Goal: Task Accomplishment & Management: Complete application form

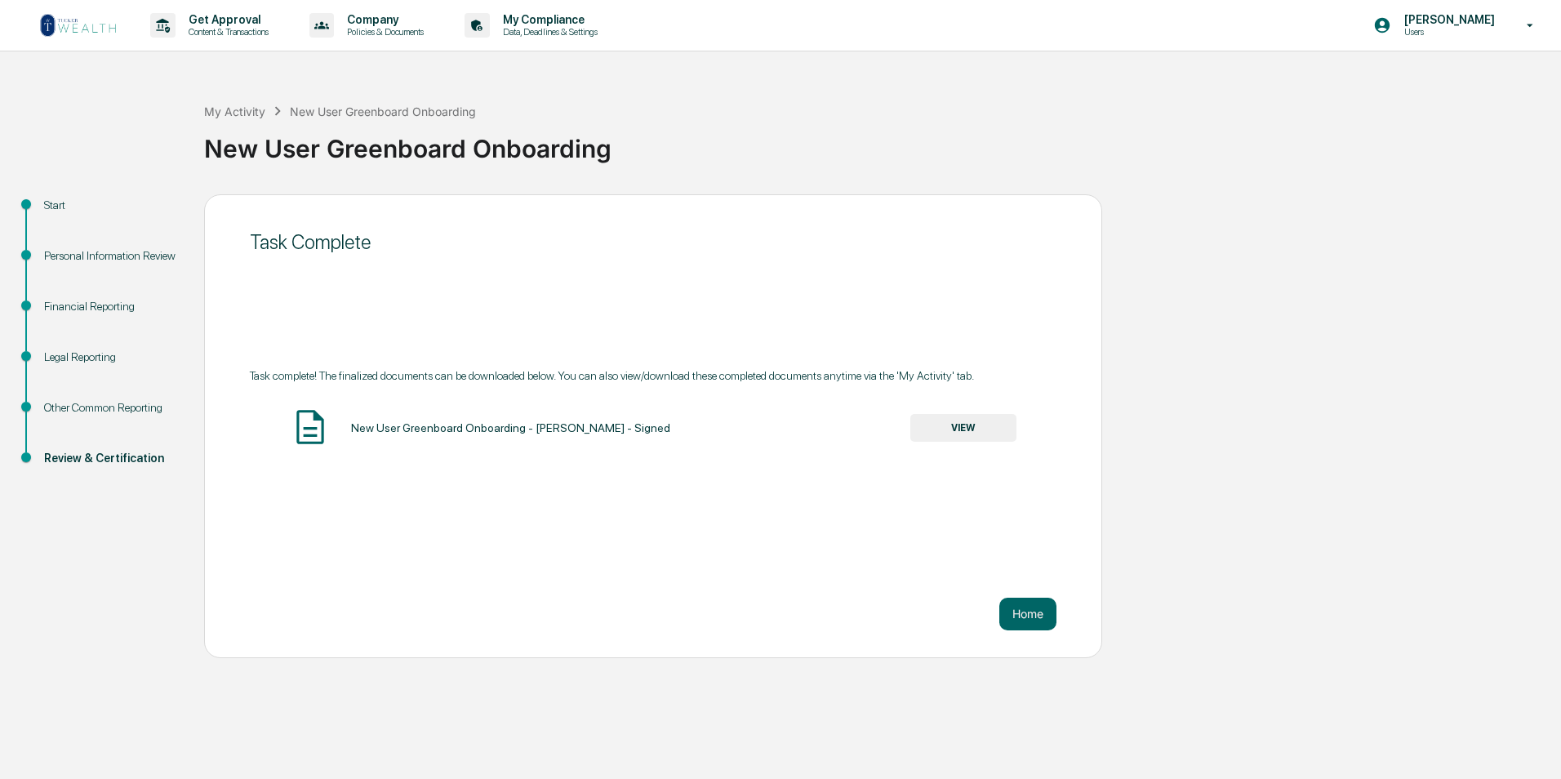
click at [63, 30] on img at bounding box center [78, 25] width 78 height 26
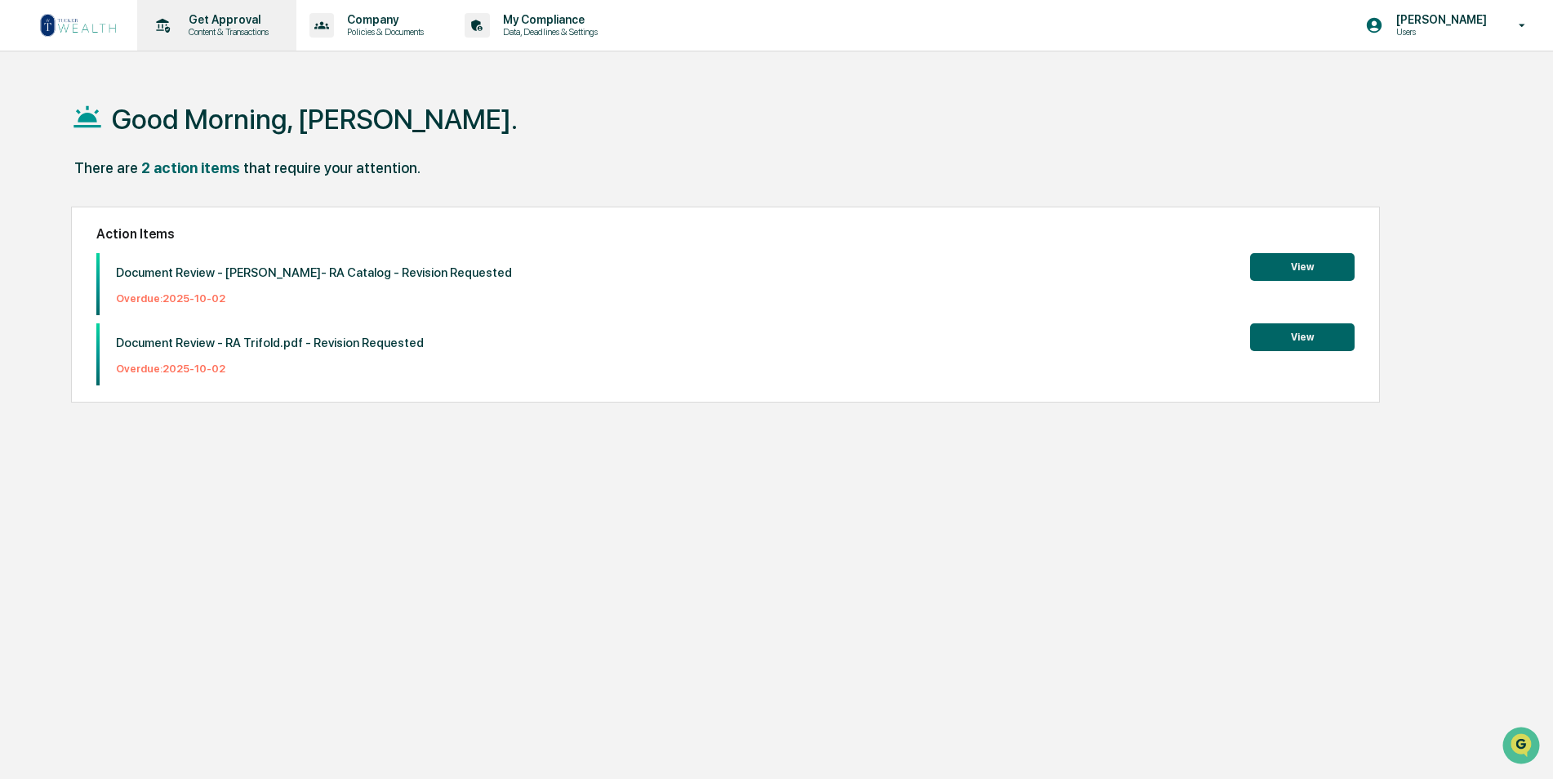
click at [228, 27] on p "Content & Transactions" at bounding box center [226, 31] width 101 height 11
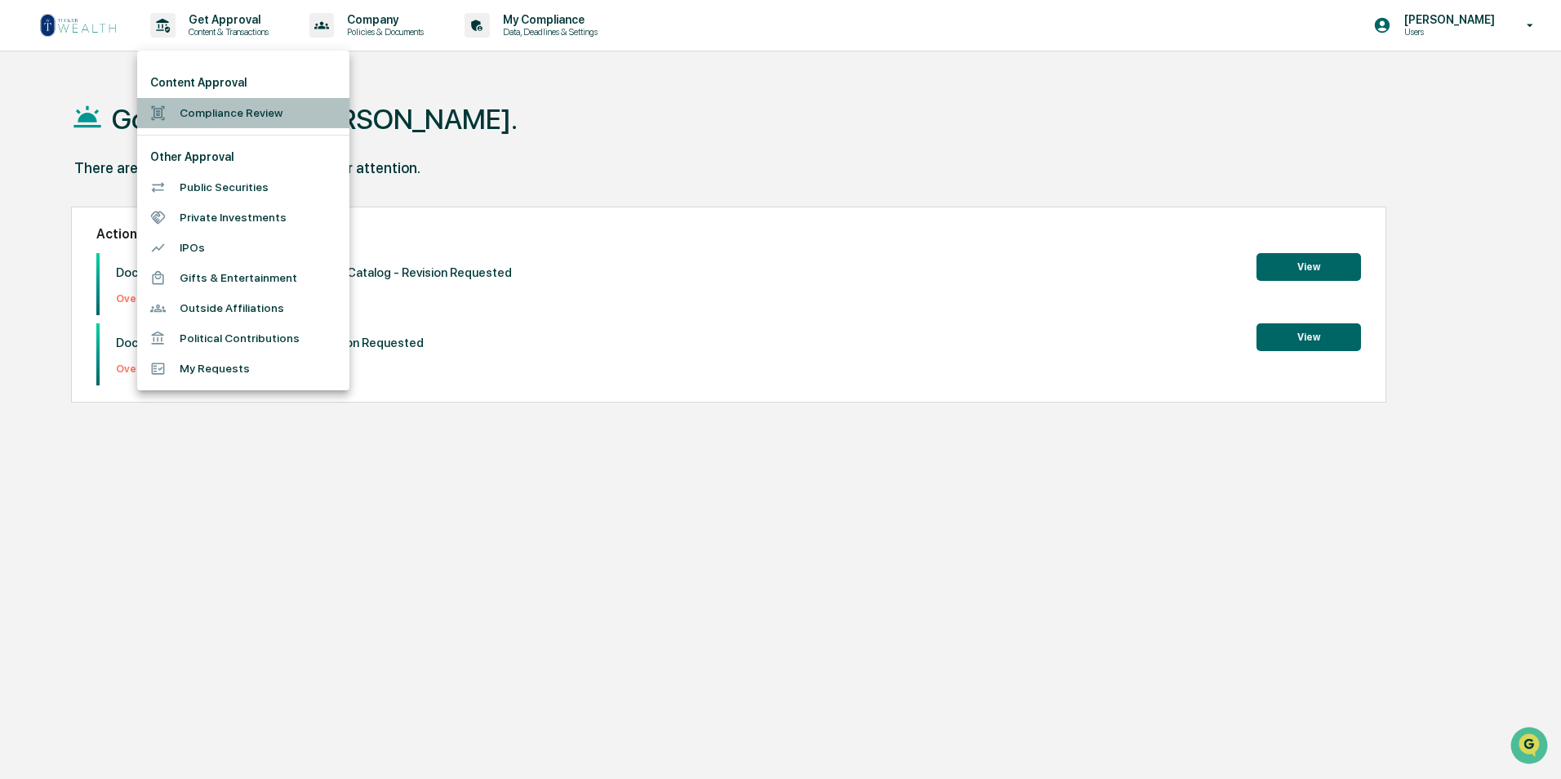
click at [219, 113] on li "Compliance Review" at bounding box center [243, 113] width 212 height 30
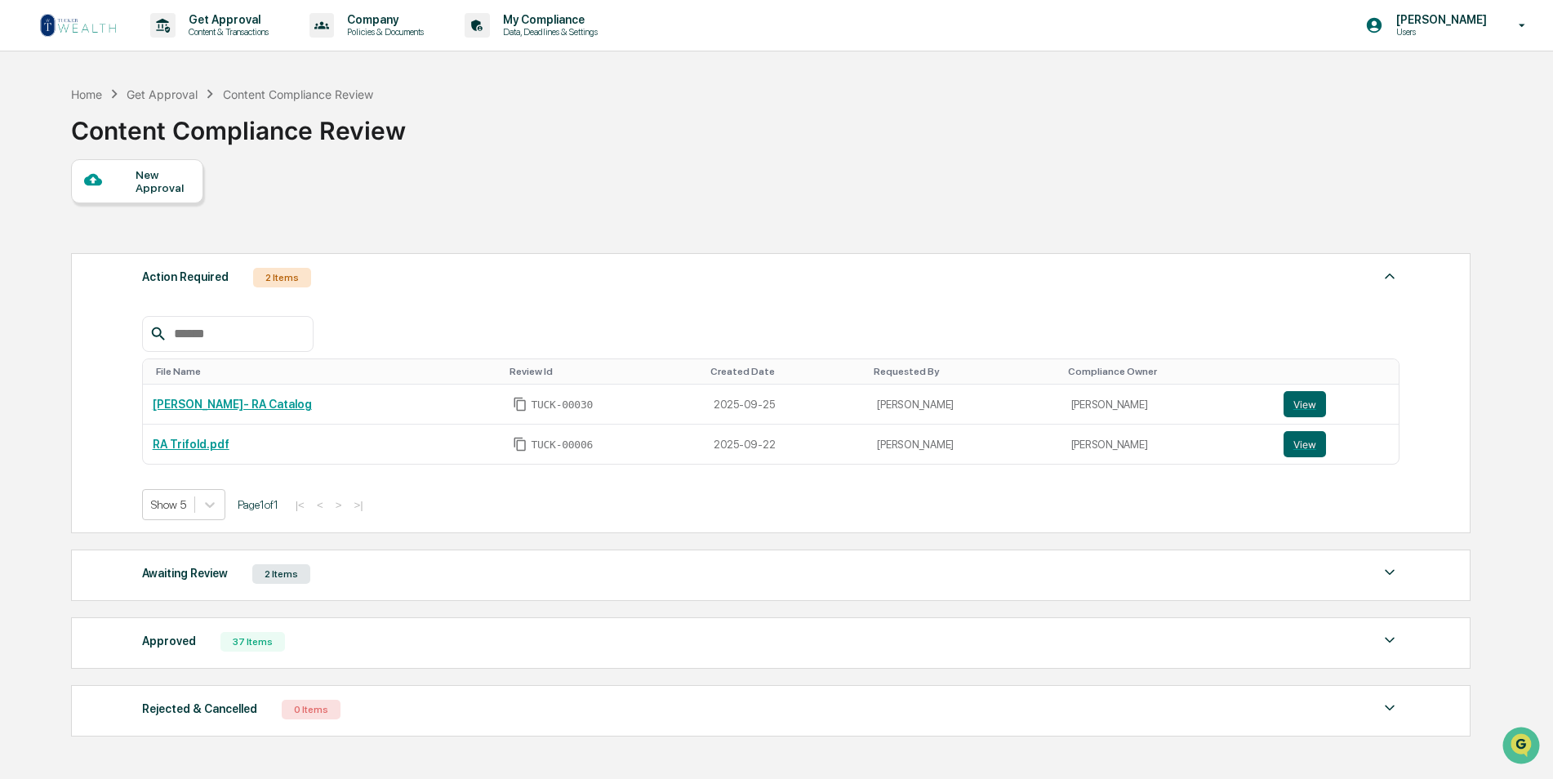
click at [164, 180] on div "New Approval" at bounding box center [163, 181] width 55 height 26
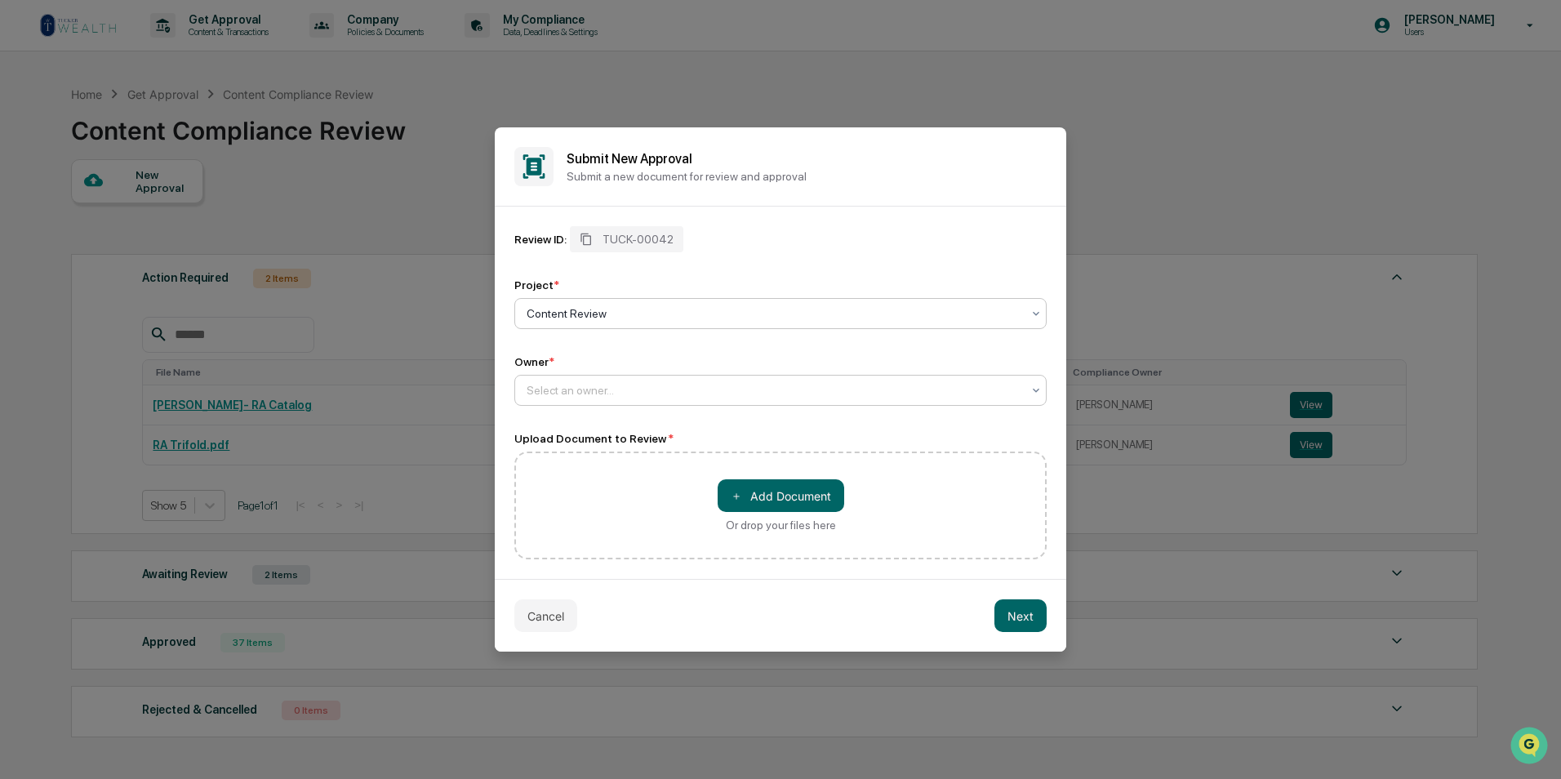
click at [656, 385] on div at bounding box center [774, 390] width 495 height 16
click at [625, 436] on div "[PERSON_NAME]" at bounding box center [780, 429] width 531 height 33
click at [745, 499] on button "＋ Add Document" at bounding box center [781, 495] width 127 height 33
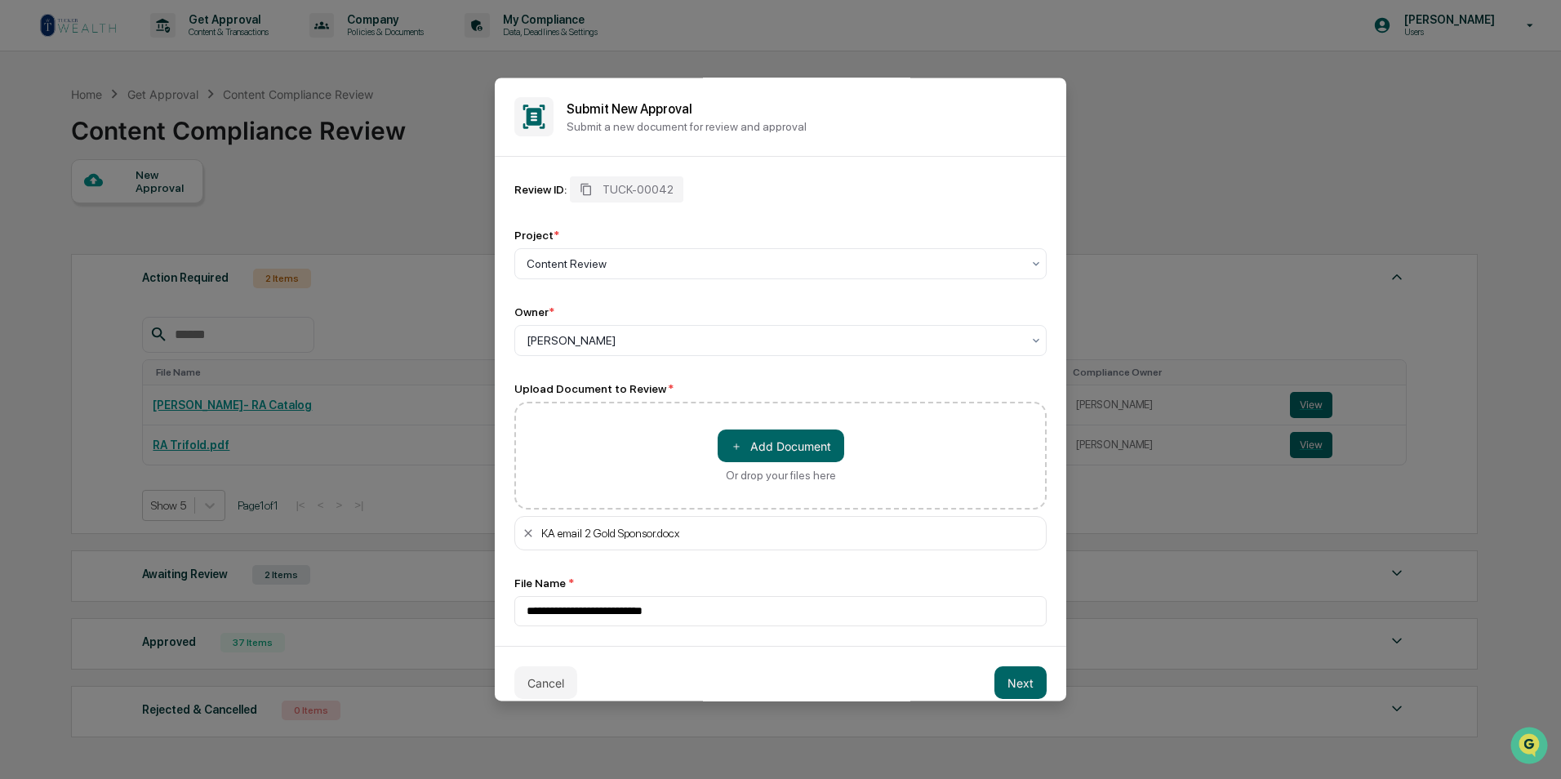
scroll to position [19, 0]
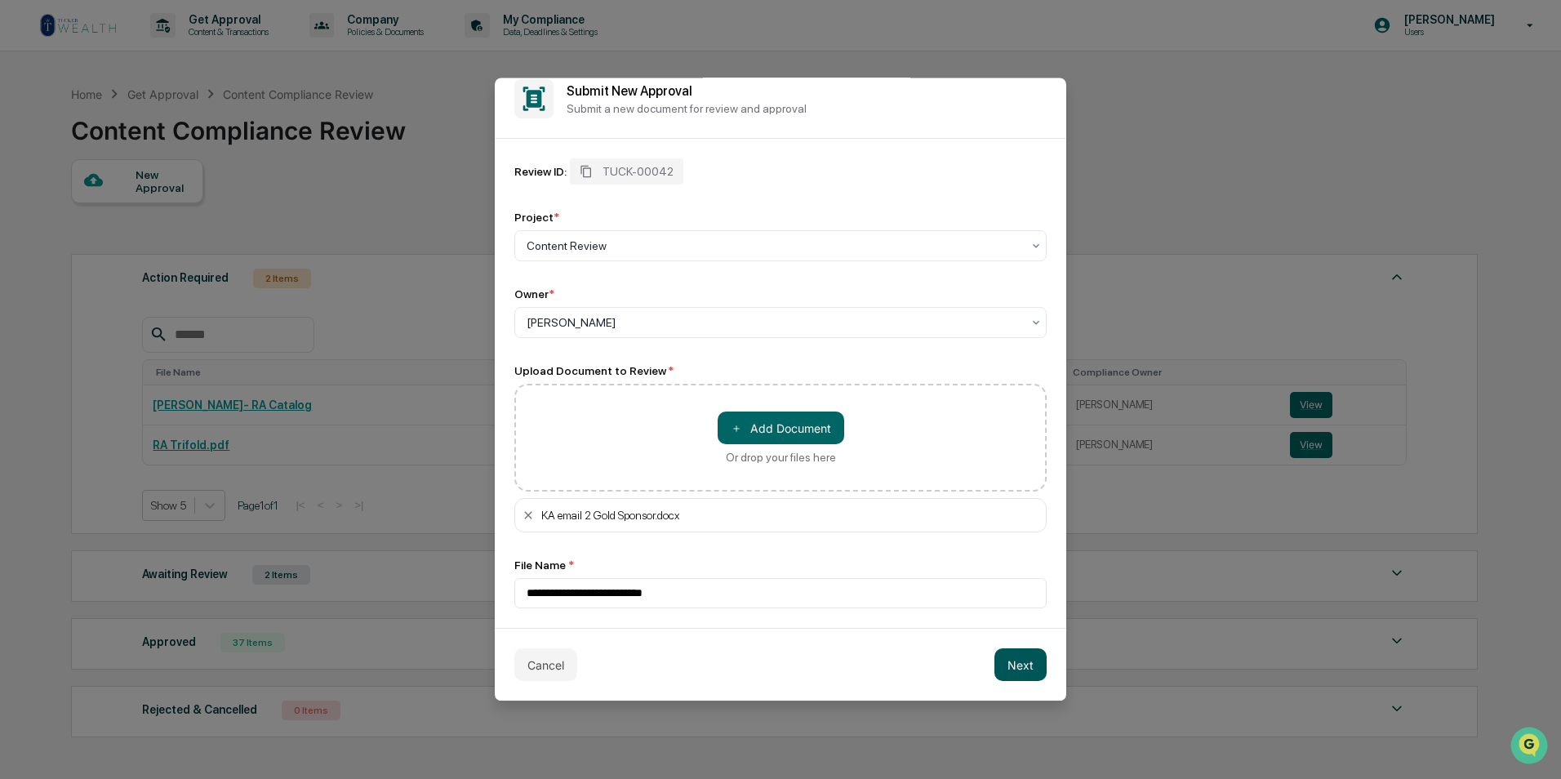
click at [1023, 656] on button "Next" at bounding box center [1020, 664] width 52 height 33
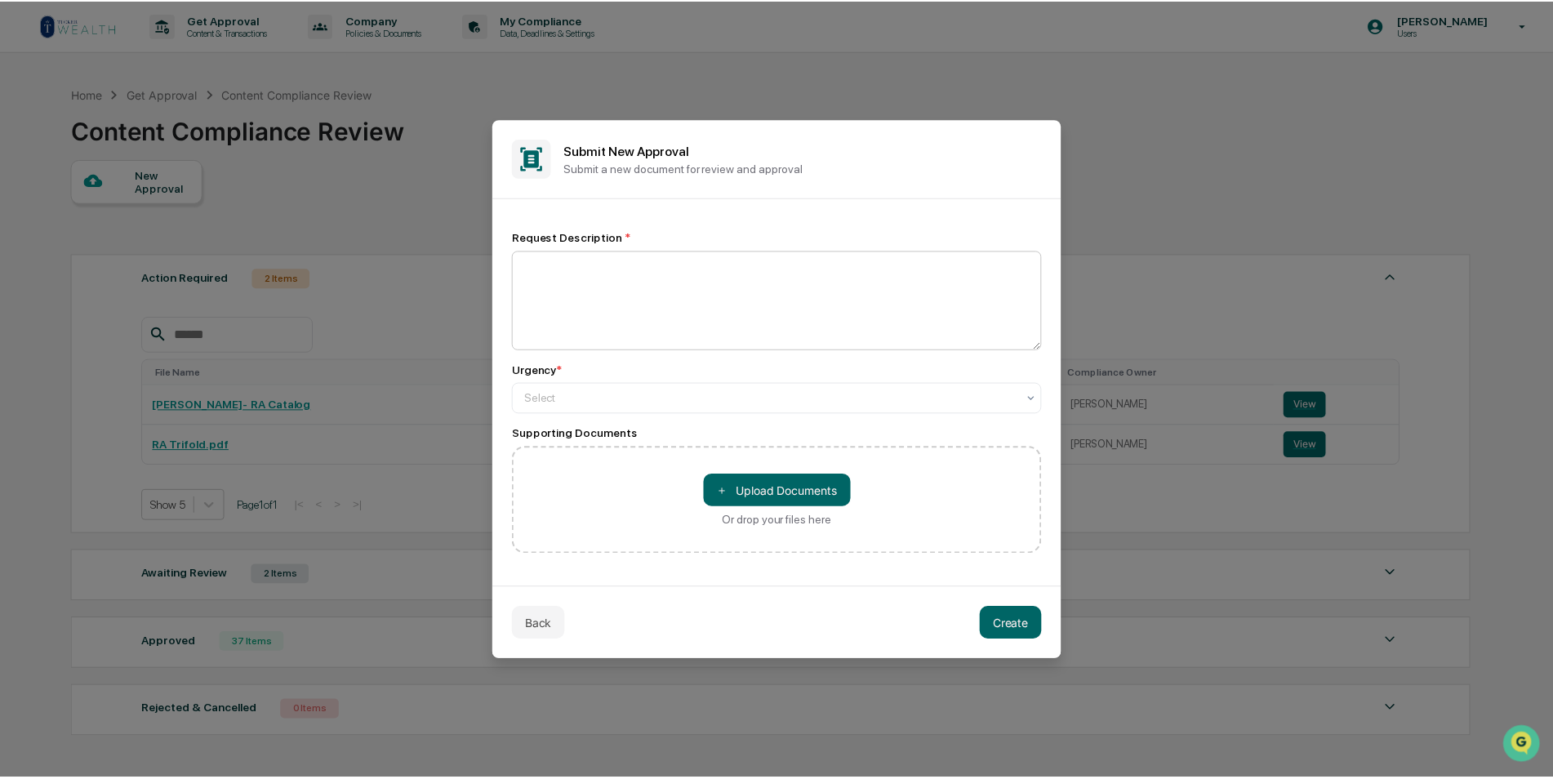
scroll to position [0, 0]
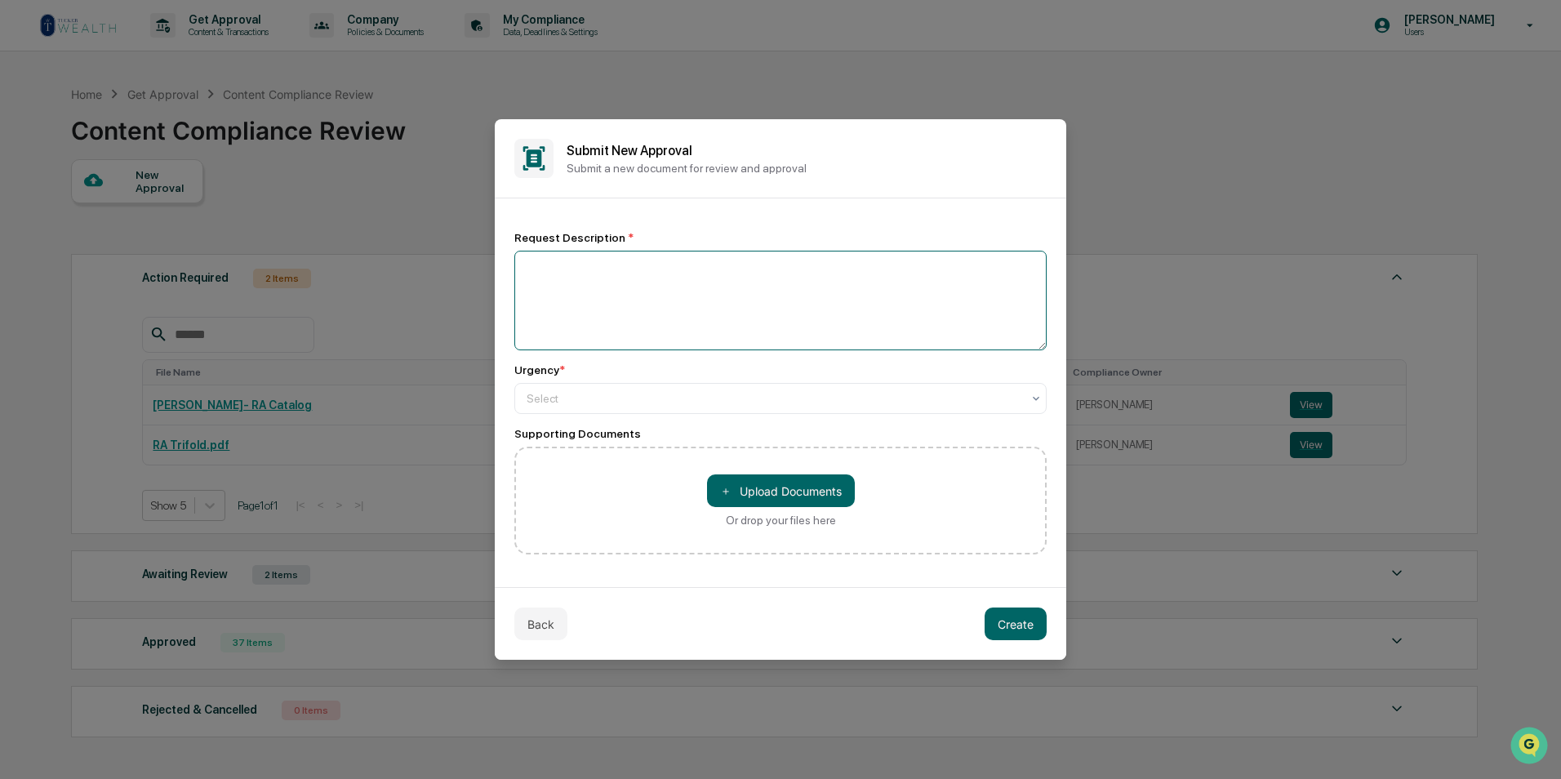
click at [693, 321] on textarea at bounding box center [780, 301] width 532 height 100
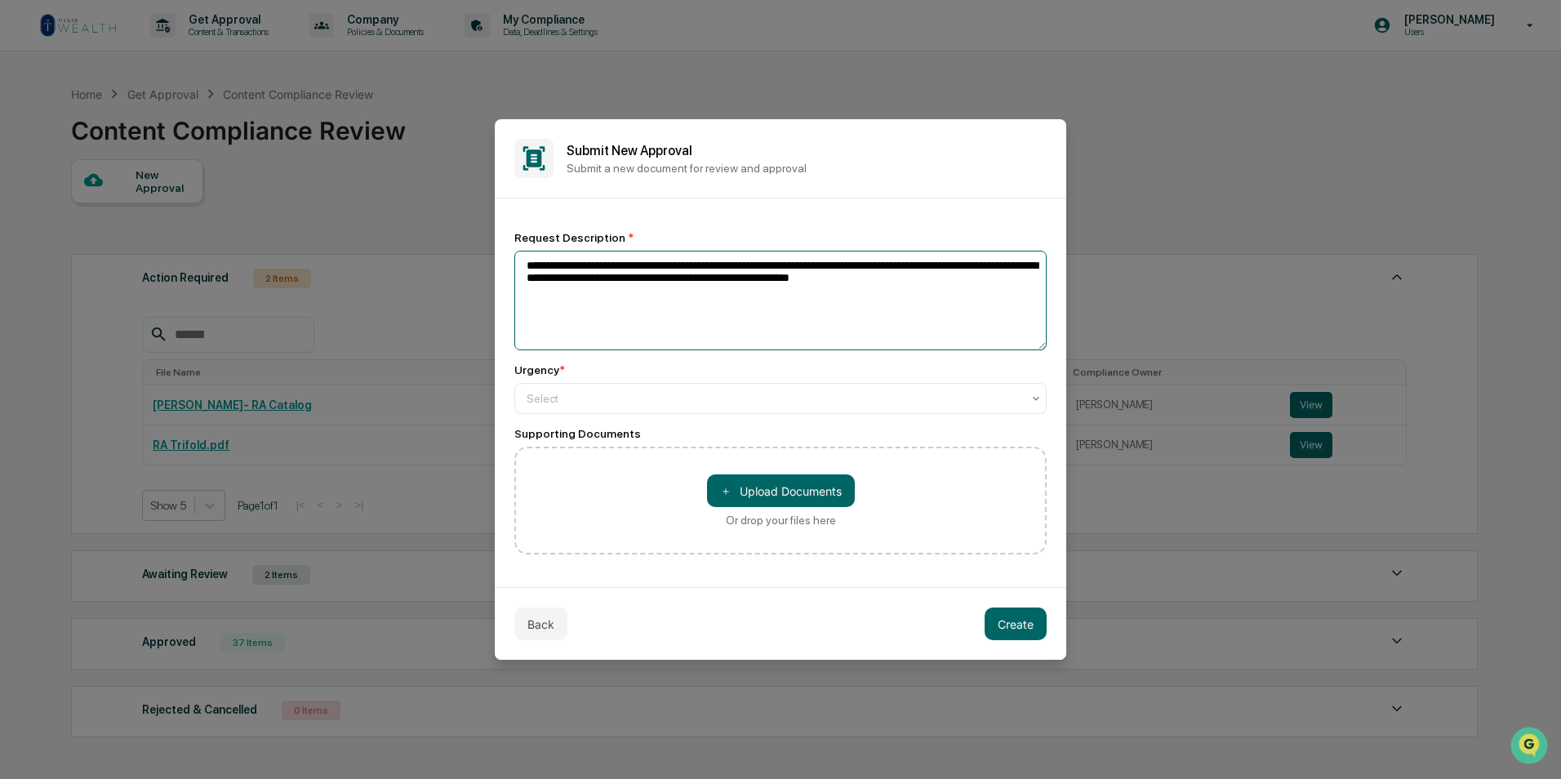
click at [955, 281] on textarea "**********" at bounding box center [780, 301] width 532 height 100
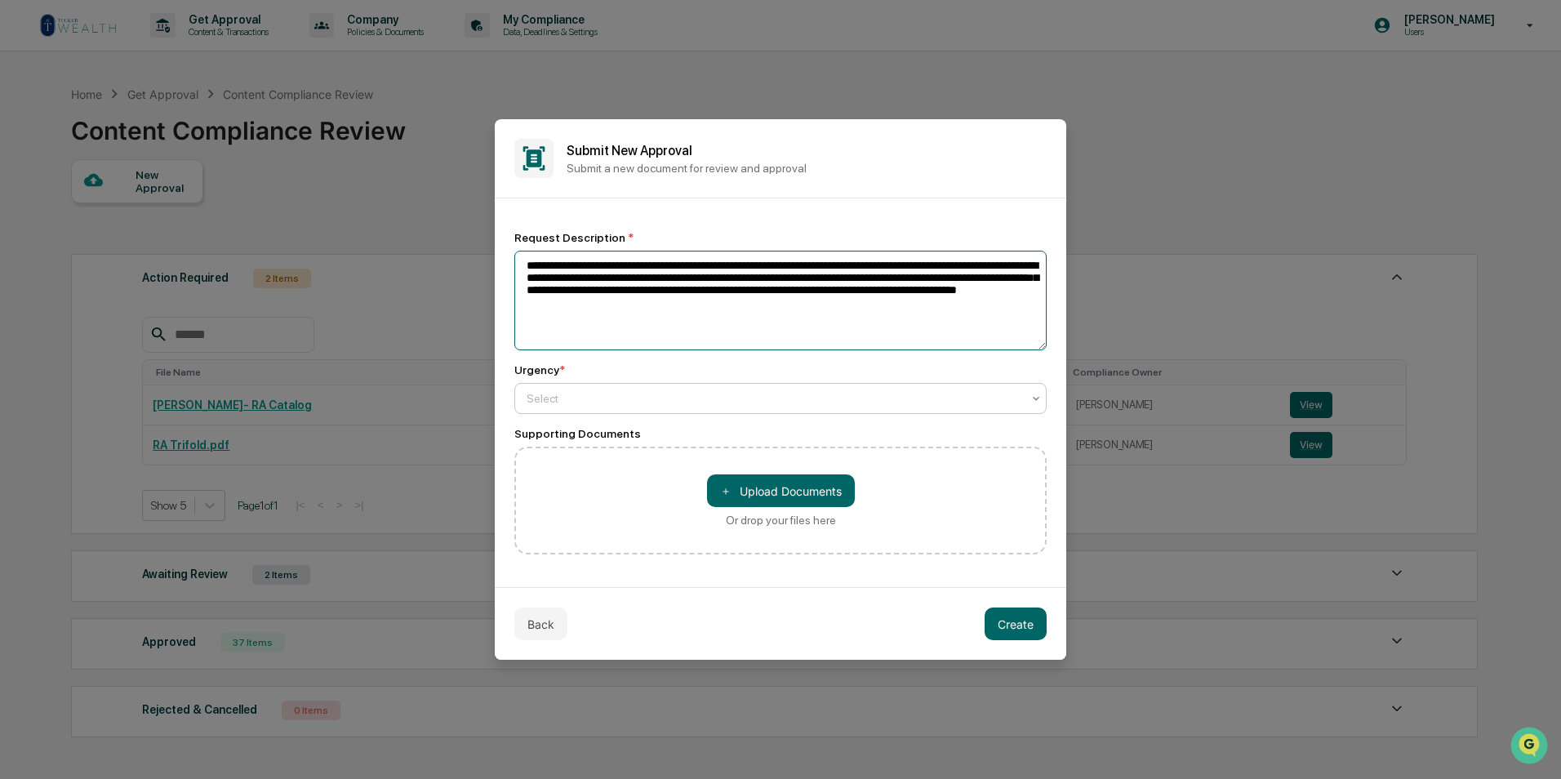
type textarea "**********"
click at [692, 392] on div at bounding box center [774, 398] width 495 height 16
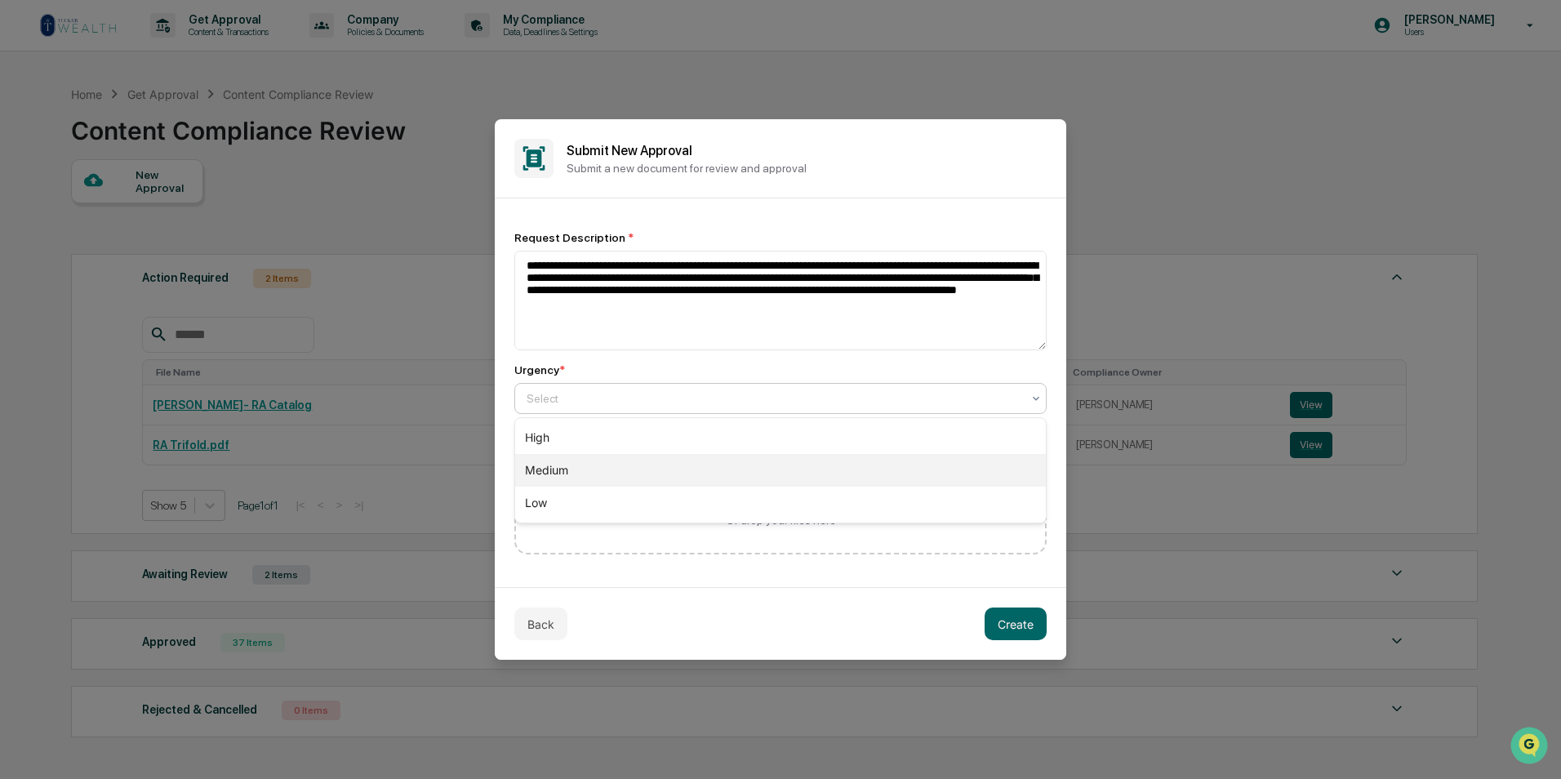
click at [647, 480] on div "Medium" at bounding box center [780, 470] width 531 height 33
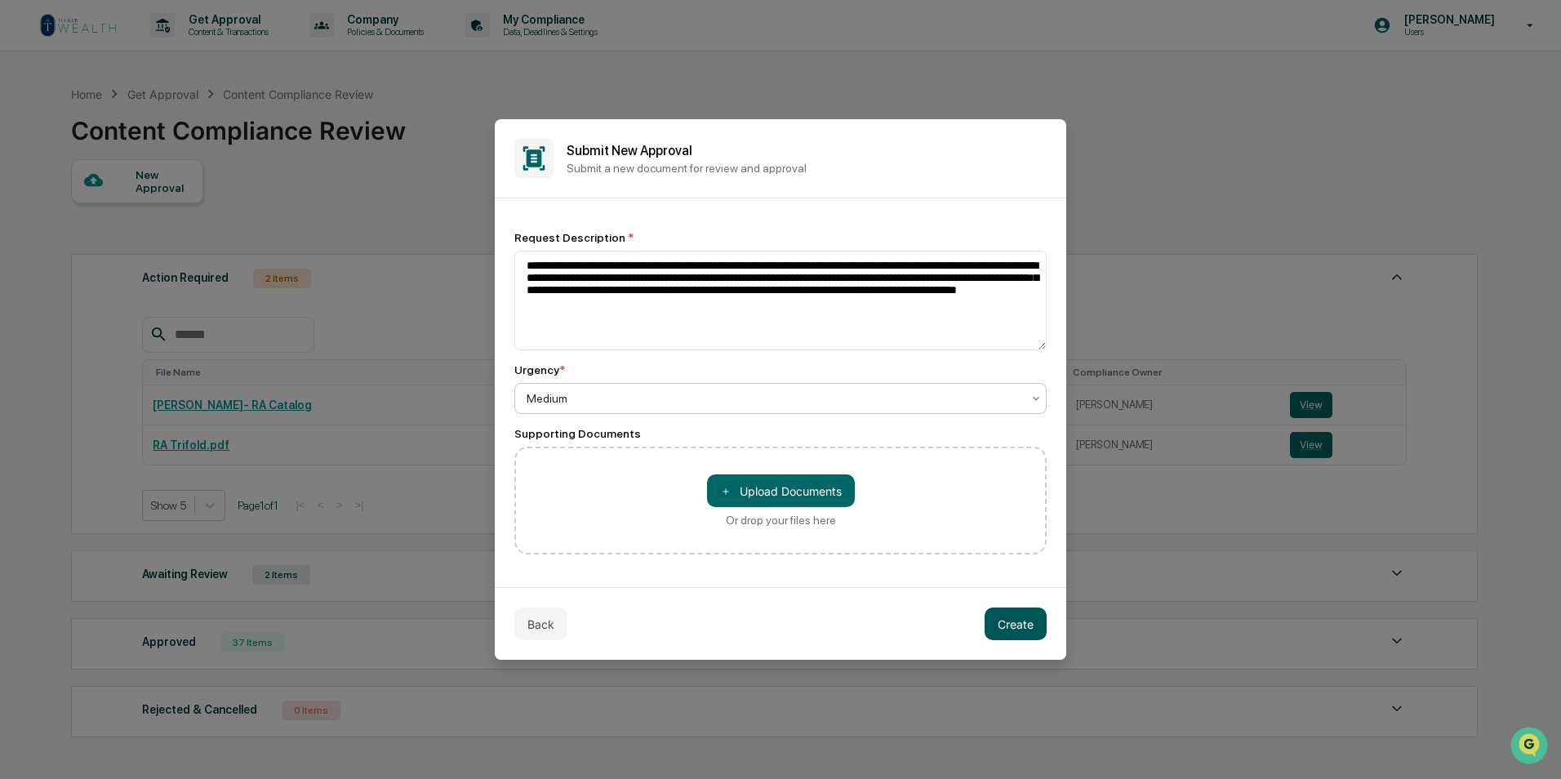
click at [1038, 626] on button "Create" at bounding box center [1016, 623] width 62 height 33
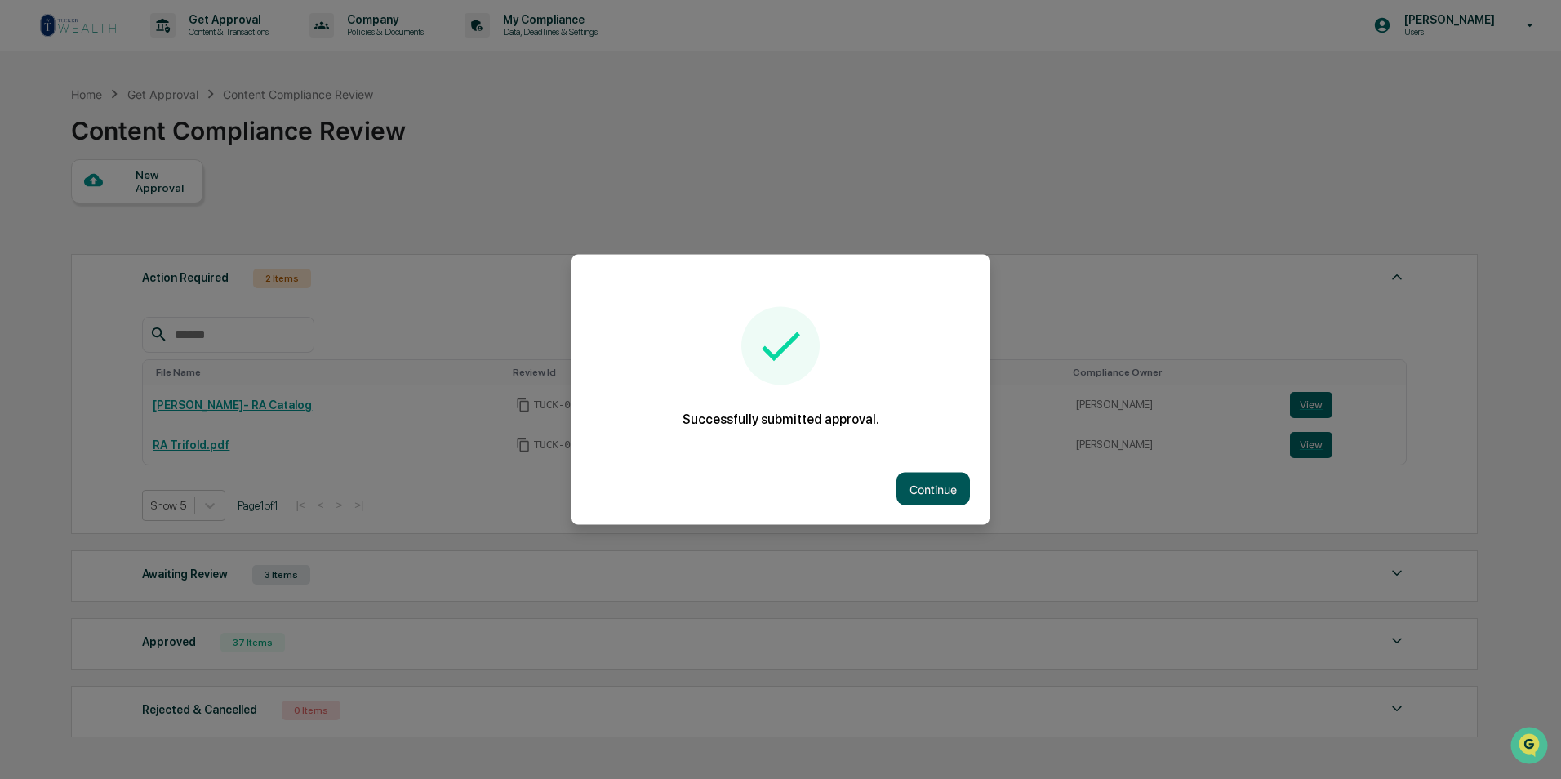
click at [936, 481] on button "Continue" at bounding box center [932, 489] width 73 height 33
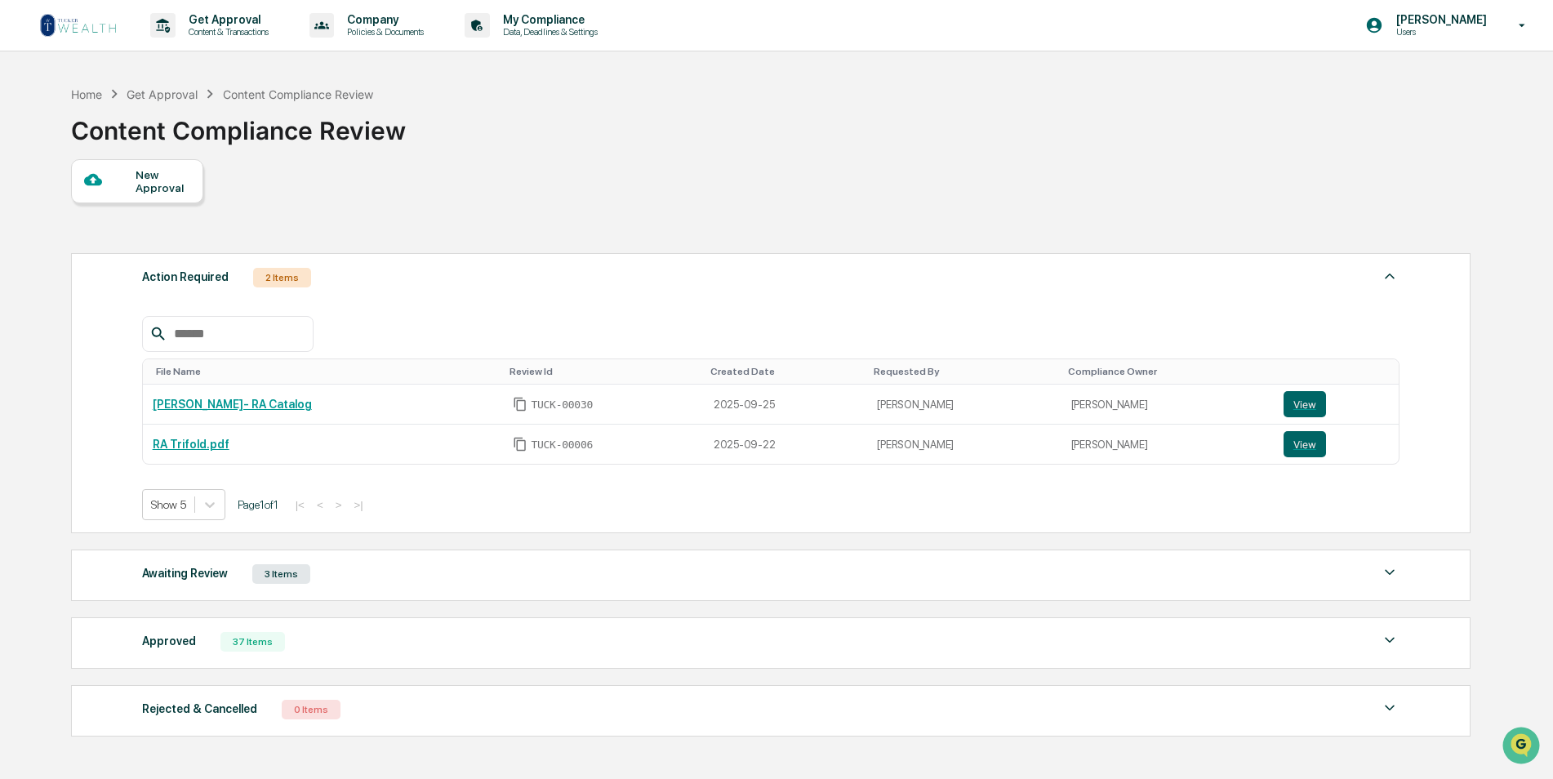
click at [104, 33] on img at bounding box center [78, 25] width 78 height 26
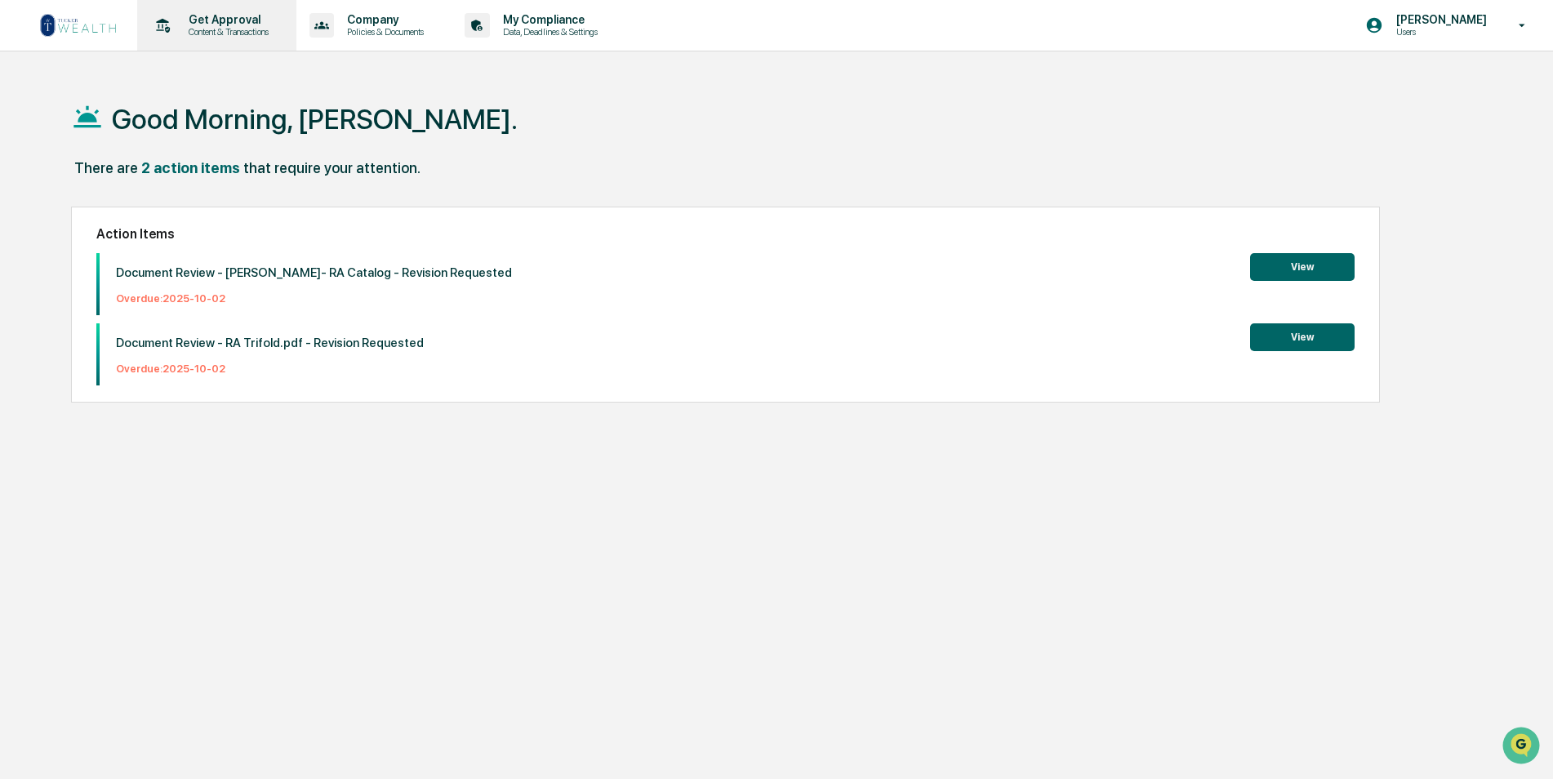
click at [208, 33] on p "Content & Transactions" at bounding box center [226, 31] width 101 height 11
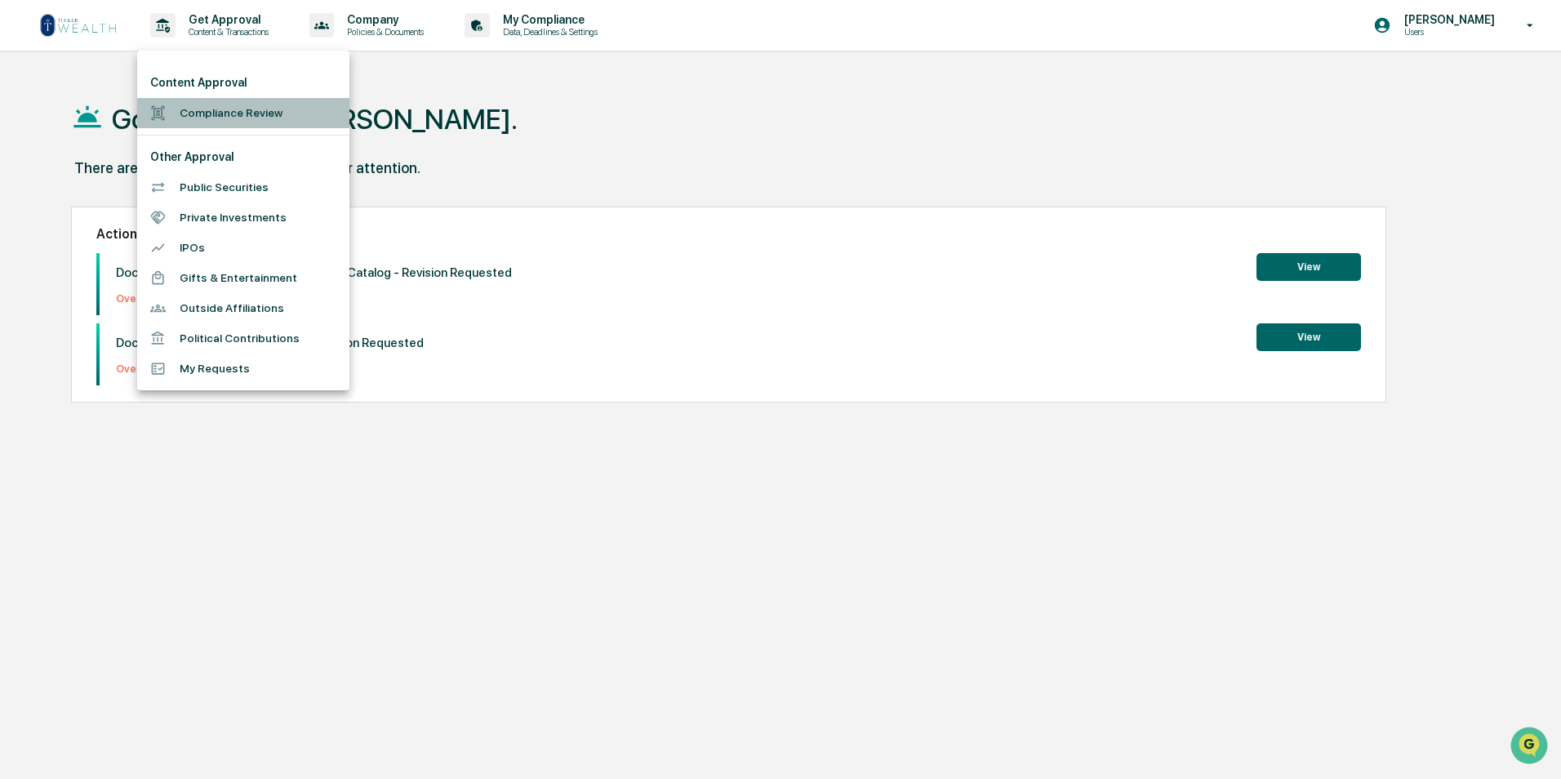
click at [257, 111] on li "Compliance Review" at bounding box center [243, 113] width 212 height 30
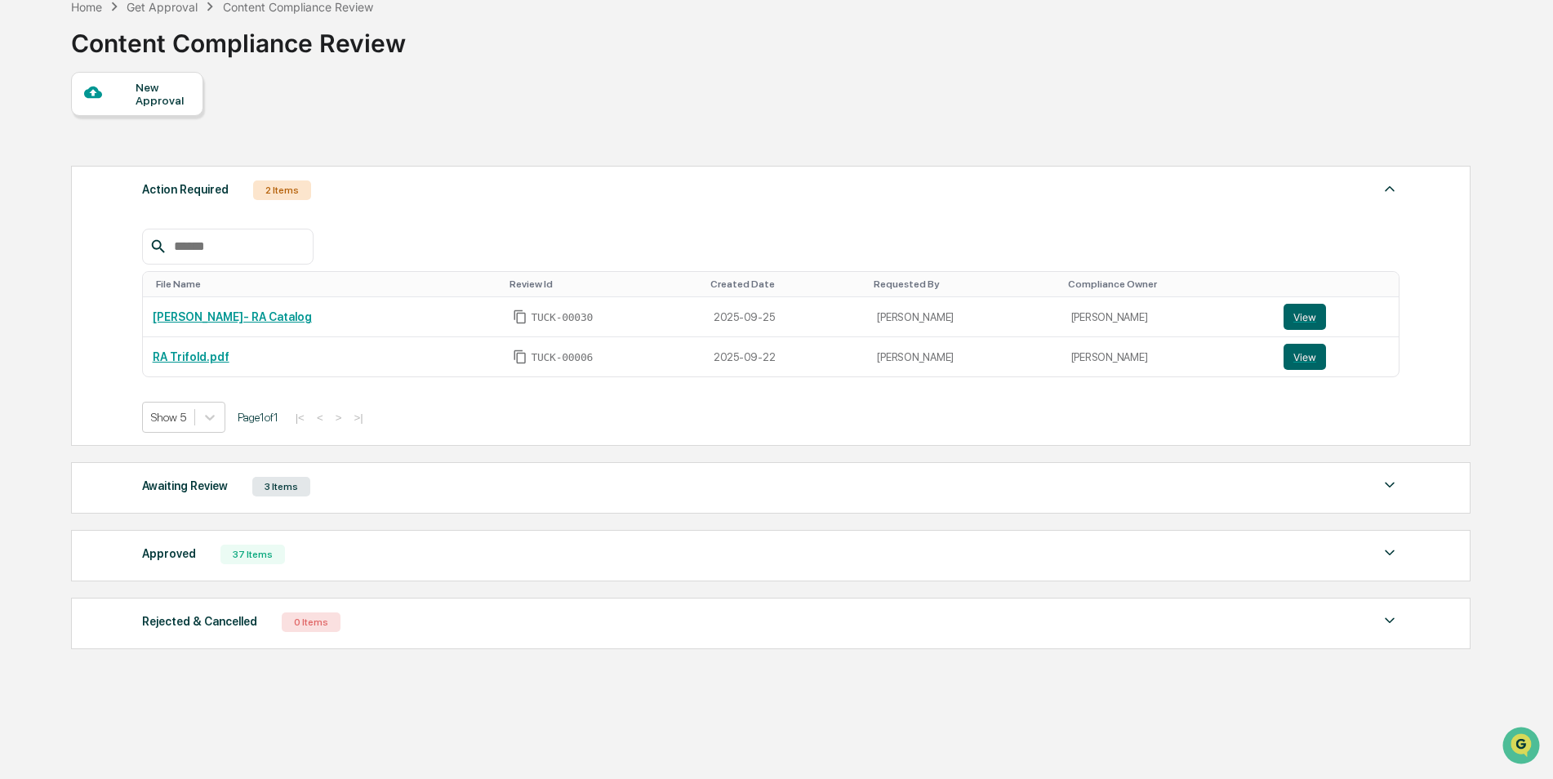
scroll to position [106, 0]
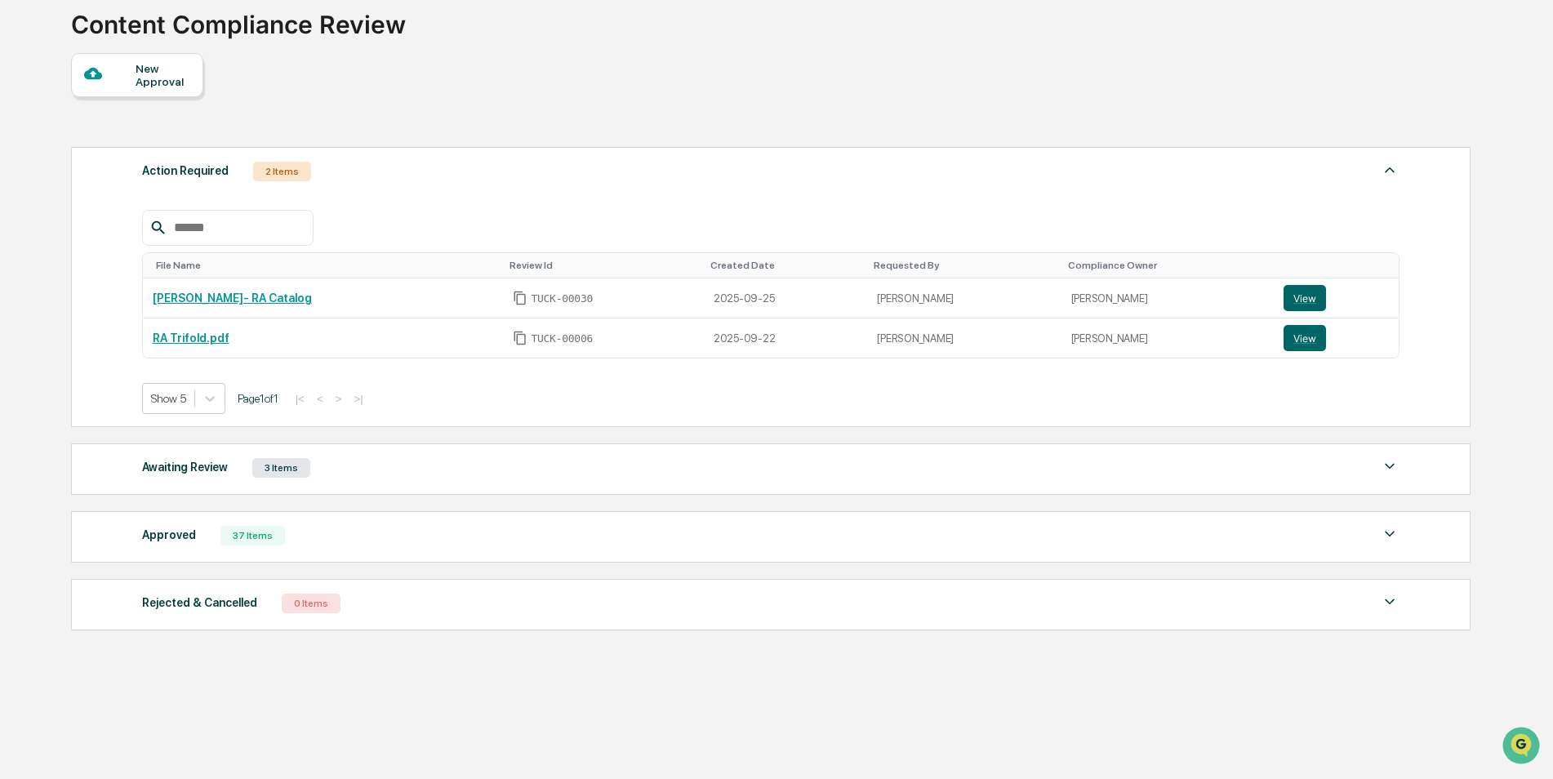
click at [348, 480] on div "Awaiting Review 3 Items File Name Review Id Created Date Requested By Complianc…" at bounding box center [770, 468] width 1399 height 51
click at [187, 473] on div "Awaiting Review" at bounding box center [185, 466] width 86 height 21
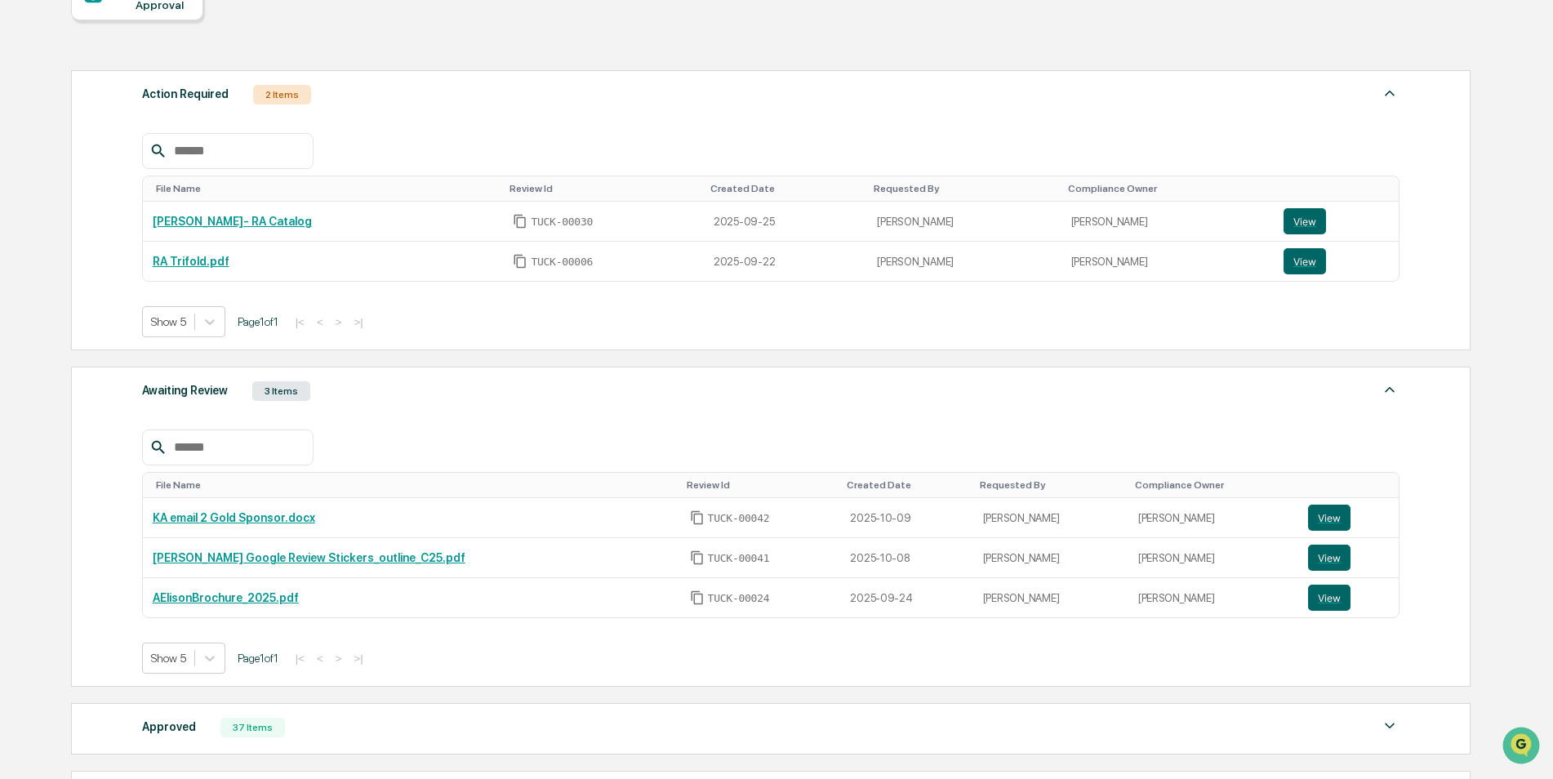
scroll to position [188, 0]
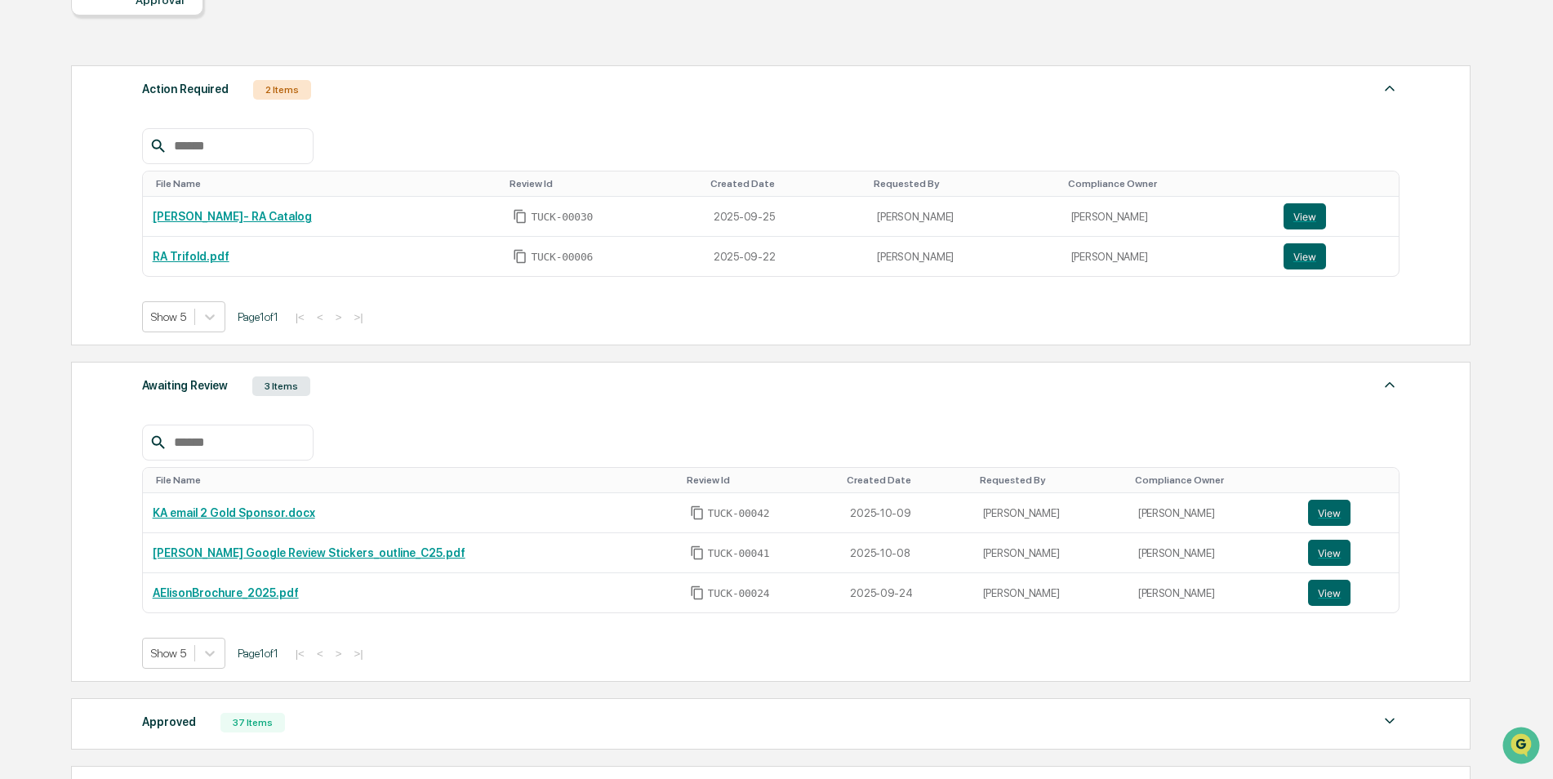
click at [200, 713] on div "Approved 37 Items" at bounding box center [771, 722] width 1258 height 23
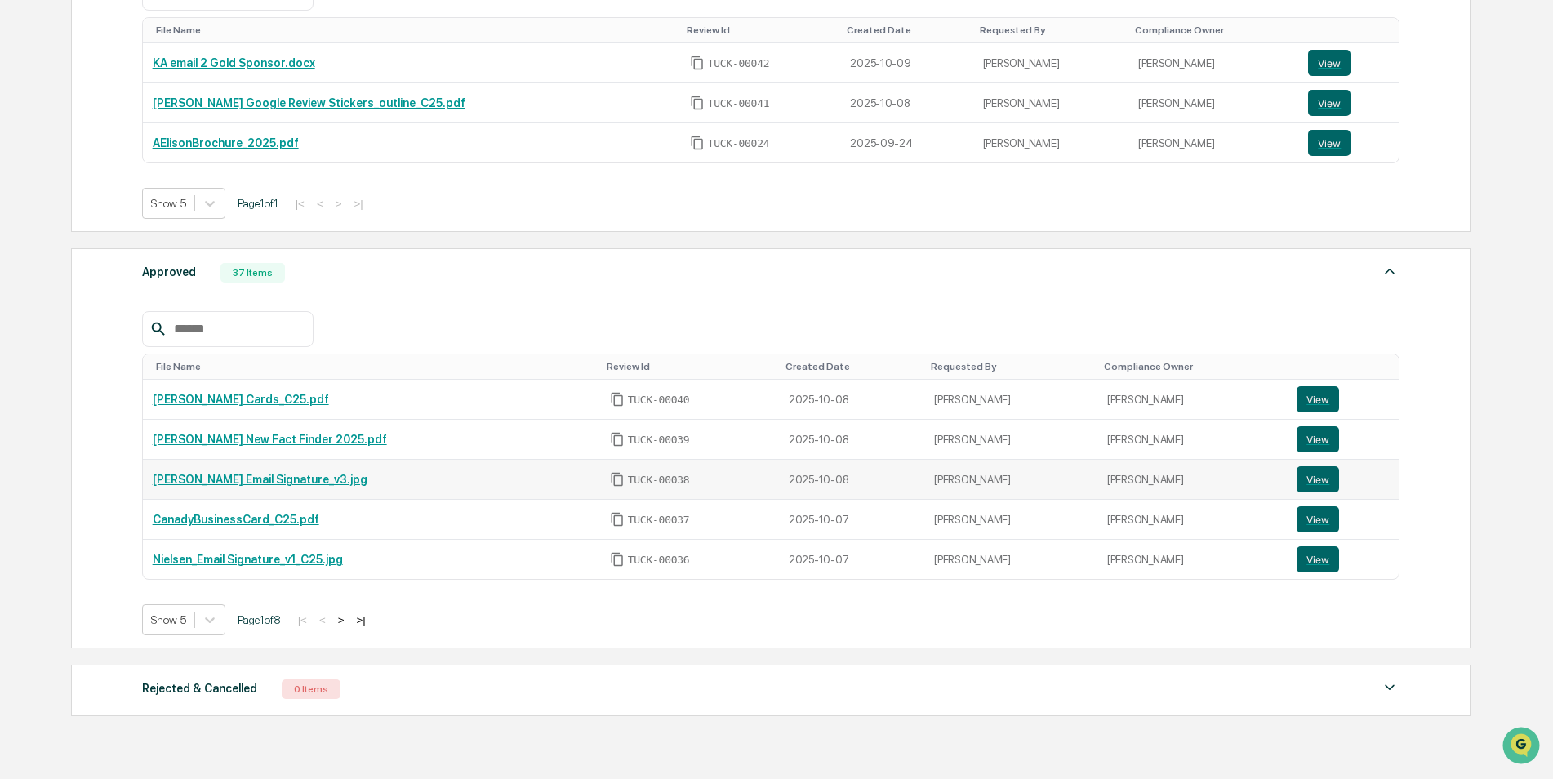
scroll to position [678, 0]
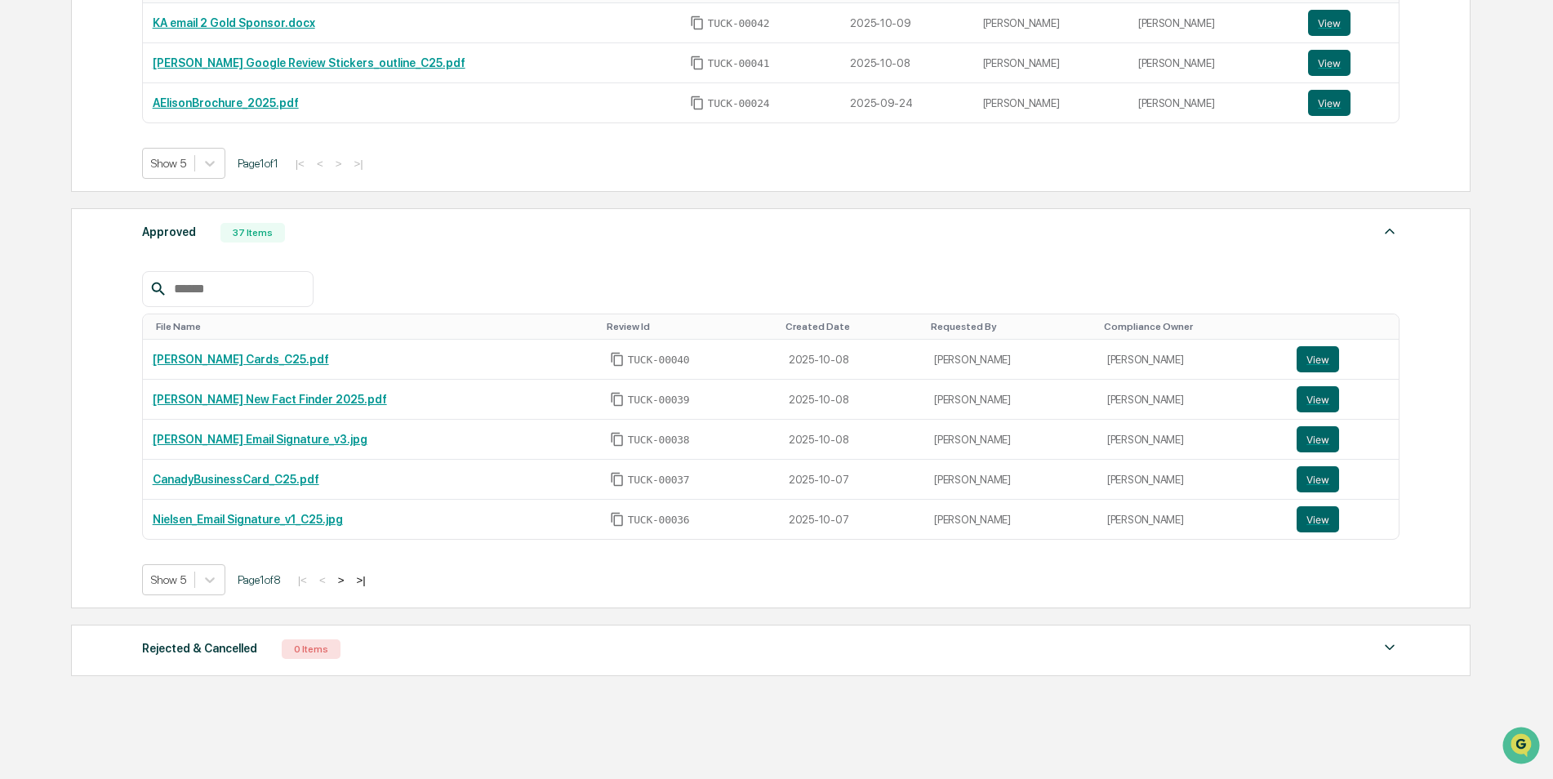
click at [180, 231] on div "Approved" at bounding box center [169, 231] width 54 height 21
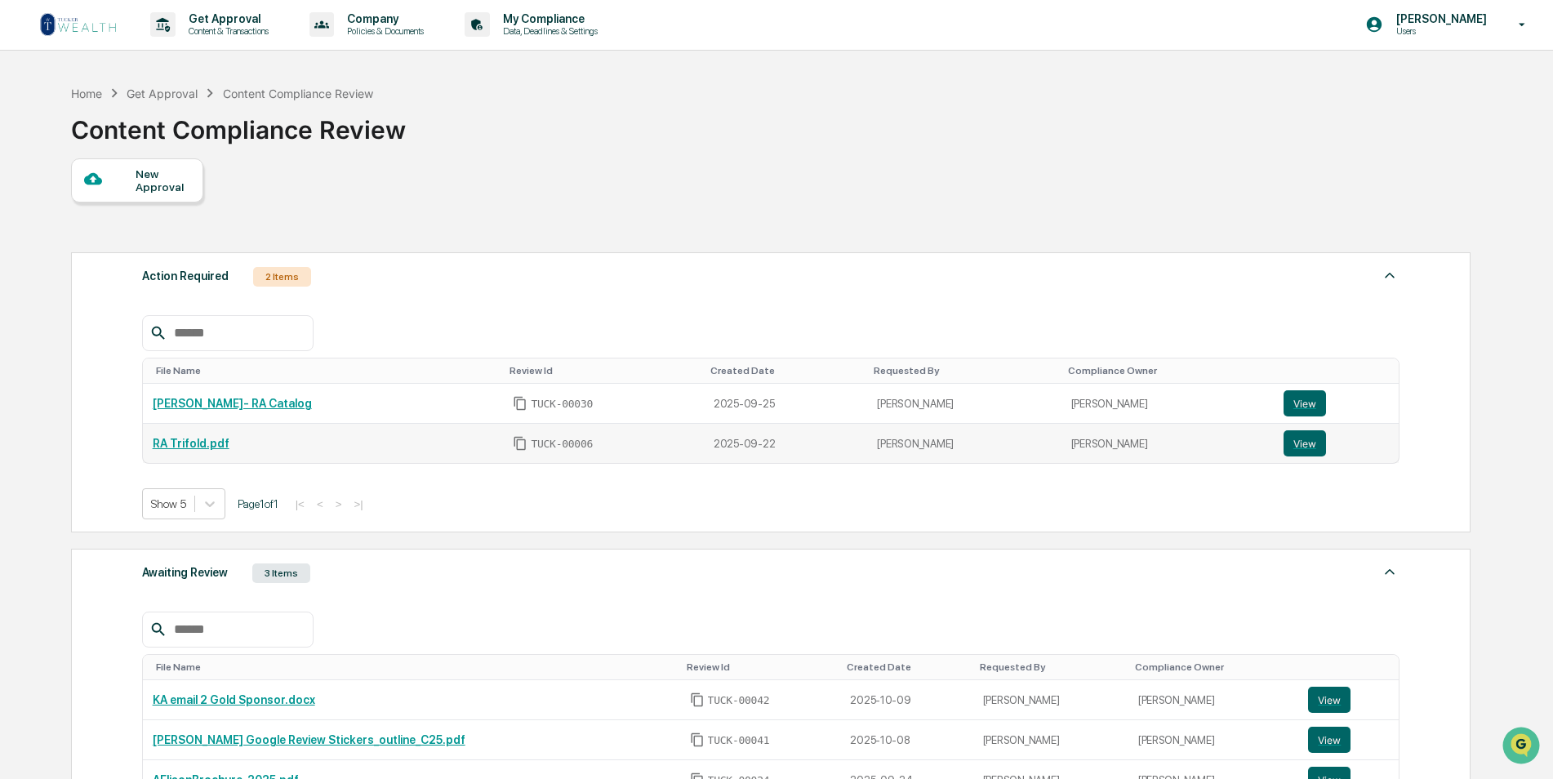
scroll to position [0, 0]
click at [82, 14] on img at bounding box center [78, 25] width 78 height 26
